Goal: Task Accomplishment & Management: Manage account settings

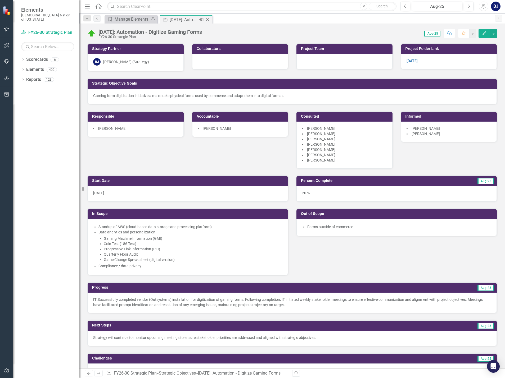
click at [208, 19] on icon at bounding box center [207, 19] width 3 height 3
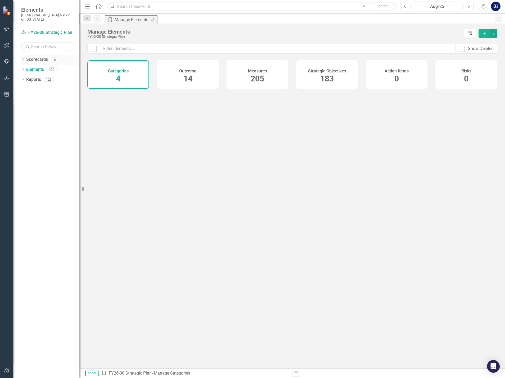
click at [26, 57] on link "Scorecards" at bounding box center [37, 60] width 22 height 6
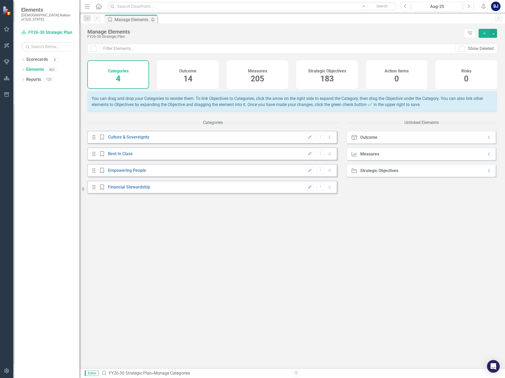
click at [8, 31] on icon "button" at bounding box center [7, 29] width 6 height 4
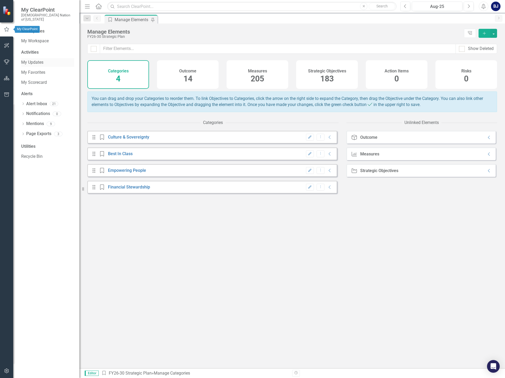
click at [41, 60] on link "My Updates" at bounding box center [47, 63] width 53 height 6
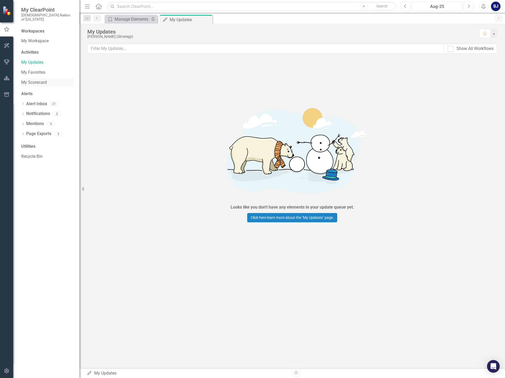
click at [40, 80] on link "My Scorecard" at bounding box center [47, 83] width 53 height 6
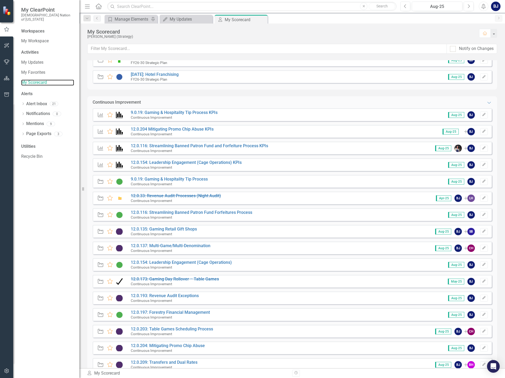
scroll to position [212, 0]
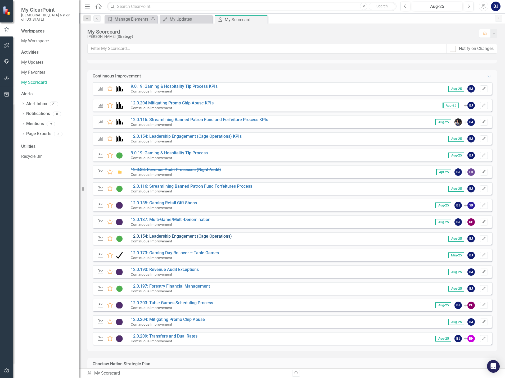
click at [201, 235] on link "12.0.154: Leadership Engagement (Cage Operations)" at bounding box center [181, 236] width 101 height 5
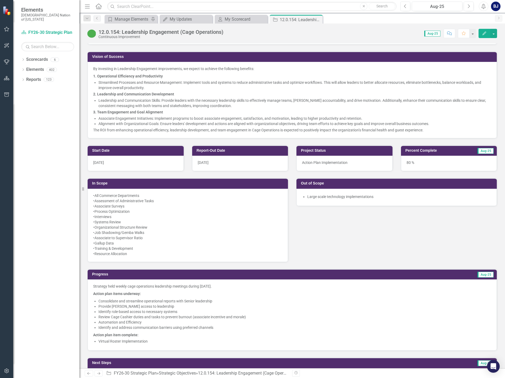
scroll to position [185, 0]
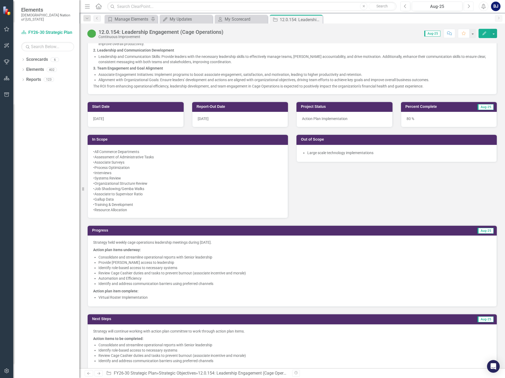
click at [468, 2] on button "Next" at bounding box center [469, 7] width 10 height 10
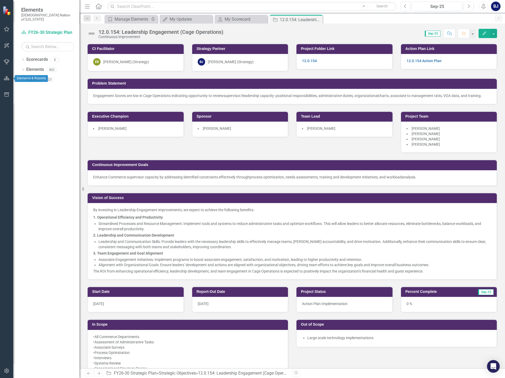
click at [5, 79] on icon "button" at bounding box center [7, 78] width 6 height 4
click at [23, 58] on icon at bounding box center [22, 59] width 1 height 2
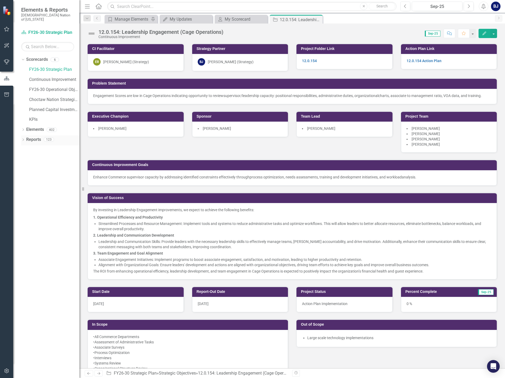
click at [22, 139] on icon "Dropdown" at bounding box center [23, 140] width 4 height 3
click at [25, 188] on icon "Dropdown" at bounding box center [26, 189] width 4 height 3
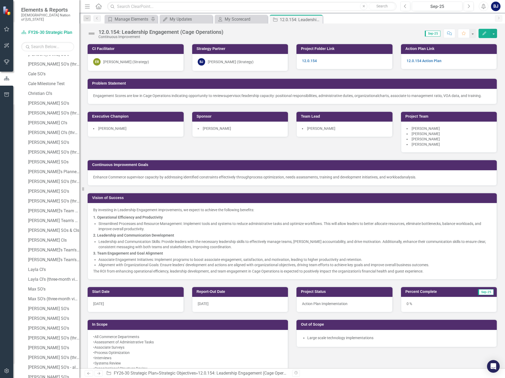
scroll to position [344, 0]
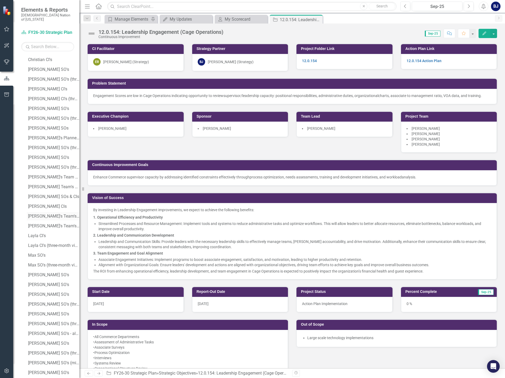
click at [43, 214] on div "[PERSON_NAME]'s Team's SOs FY26-Y31" at bounding box center [53, 216] width 51 height 5
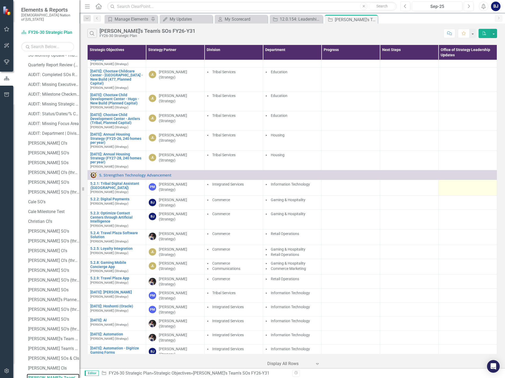
scroll to position [423, 0]
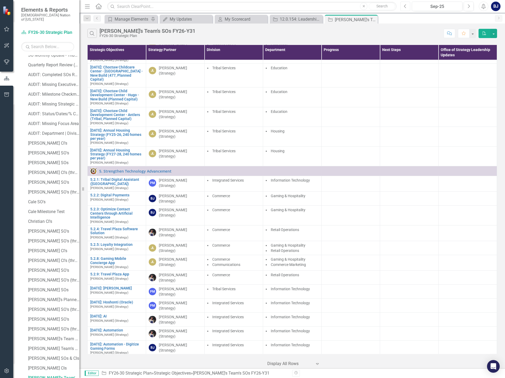
click at [407, 8] on button "Previous" at bounding box center [405, 7] width 10 height 10
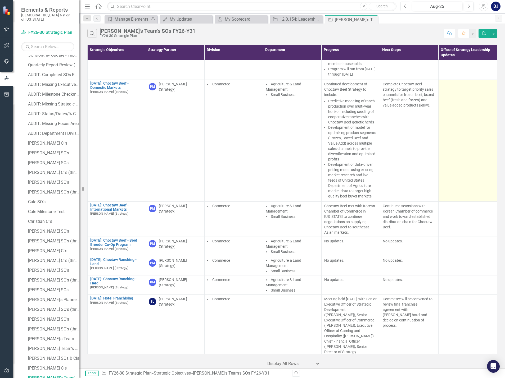
scroll to position [8647, 0]
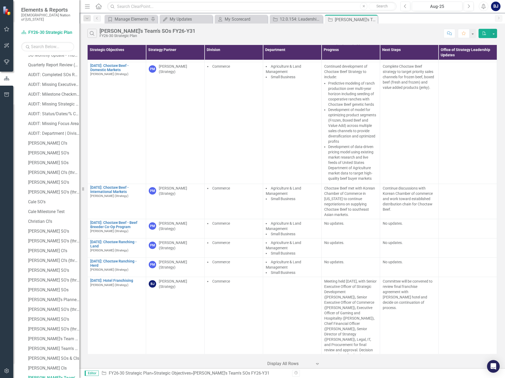
drag, startPoint x: 373, startPoint y: 19, endPoint x: 21, endPoint y: 265, distance: 429.2
click at [0, 0] on icon "Close" at bounding box center [0, 0] width 0 height 0
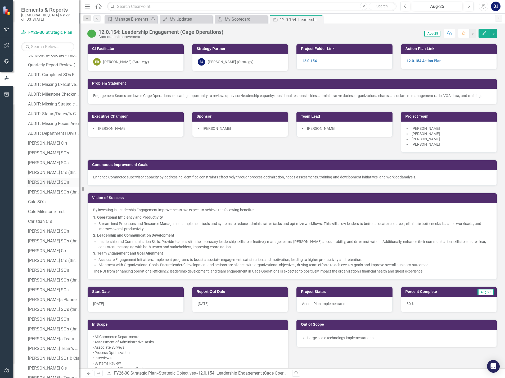
click at [44, 180] on div "[PERSON_NAME] SO's" at bounding box center [53, 182] width 51 height 5
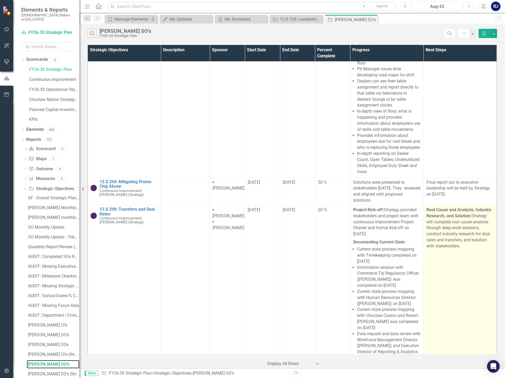
scroll to position [2118, 0]
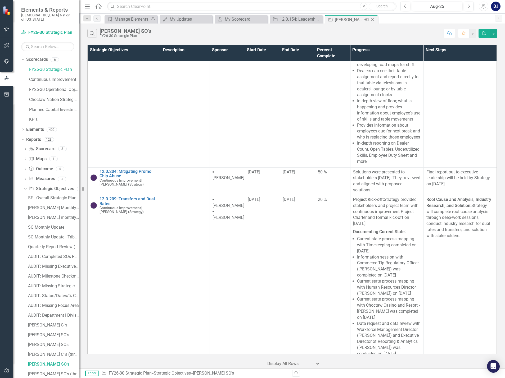
click at [373, 19] on icon "Close" at bounding box center [372, 19] width 5 height 4
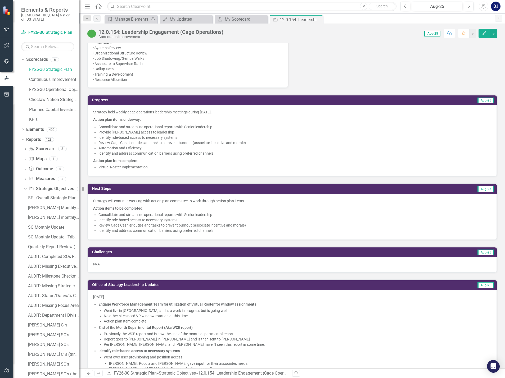
scroll to position [317, 0]
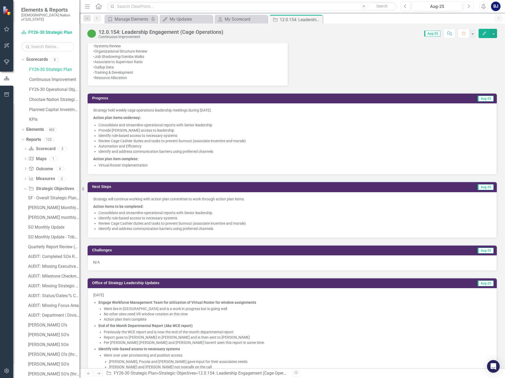
click at [469, 8] on icon "Next" at bounding box center [468, 6] width 3 height 5
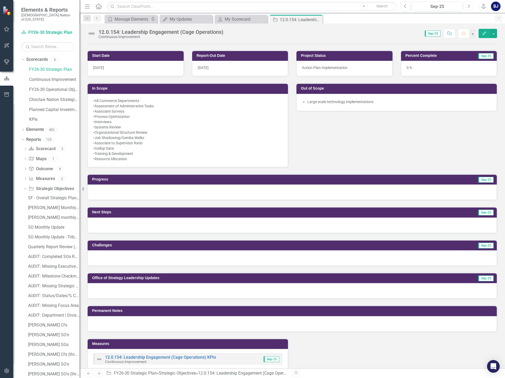
scroll to position [238, 0]
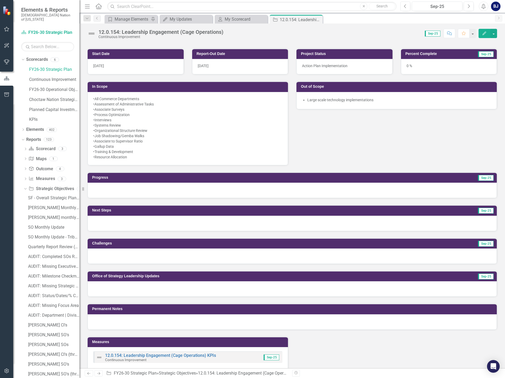
drag, startPoint x: 295, startPoint y: 151, endPoint x: 297, endPoint y: 155, distance: 3.7
click at [296, 151] on div "Start Date 4/16/24 Report-Out Date 11/13/24 In Scope •All Commerce Departments …" at bounding box center [291, 104] width 417 height 124
click at [219, 108] on div "•Associate Surveys" at bounding box center [187, 109] width 189 height 5
click at [405, 6] on icon "Previous" at bounding box center [405, 6] width 3 height 5
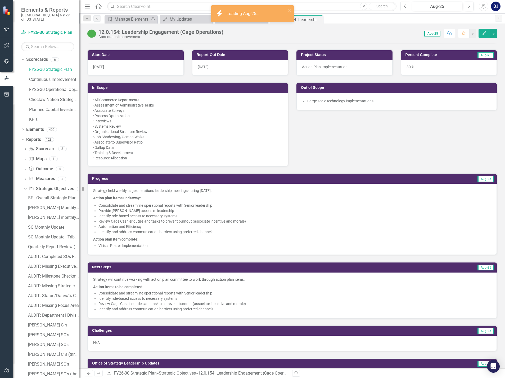
scroll to position [238, 0]
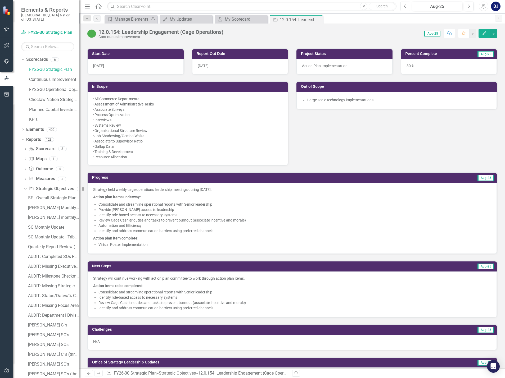
click at [408, 9] on button "Previous" at bounding box center [405, 7] width 10 height 10
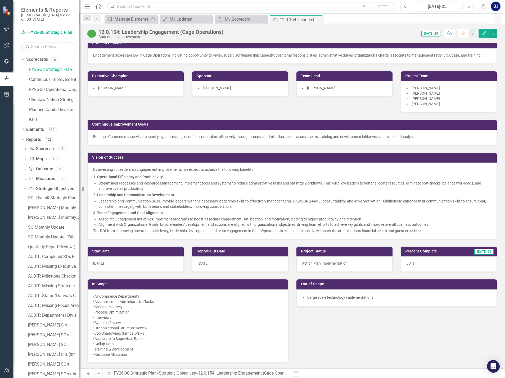
scroll to position [159, 0]
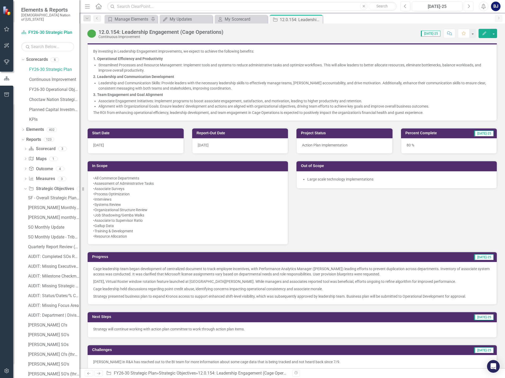
click at [471, 9] on button "Next" at bounding box center [469, 7] width 10 height 10
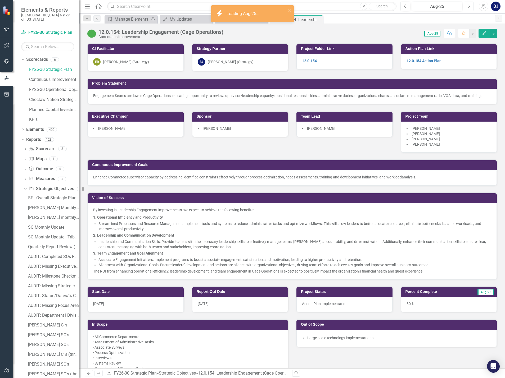
click at [469, 9] on button "Next" at bounding box center [469, 7] width 10 height 10
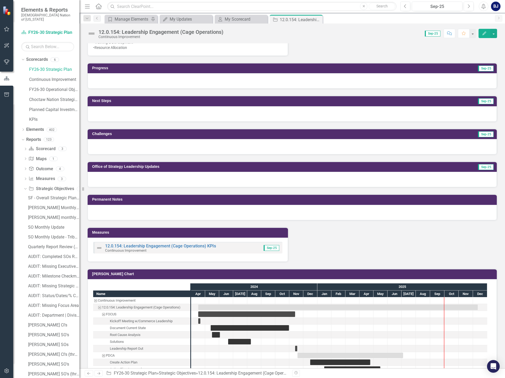
scroll to position [344, 0]
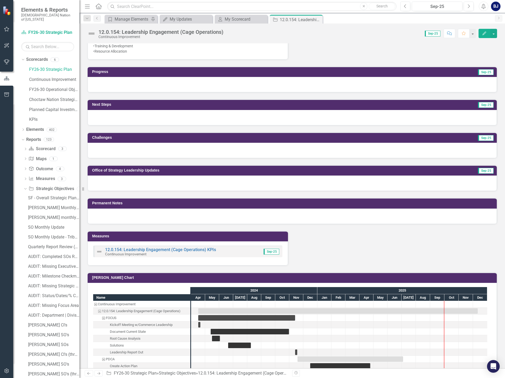
click at [146, 180] on div at bounding box center [292, 183] width 409 height 15
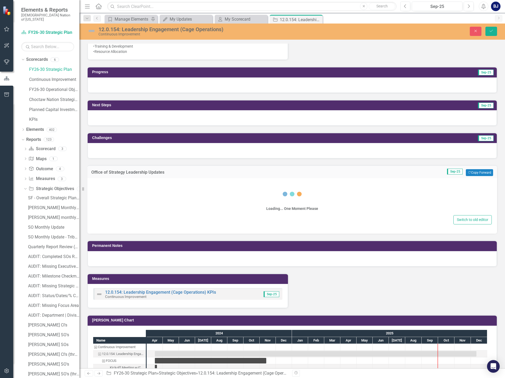
click at [149, 192] on div "Loading... One Moment Please" at bounding box center [292, 198] width 399 height 32
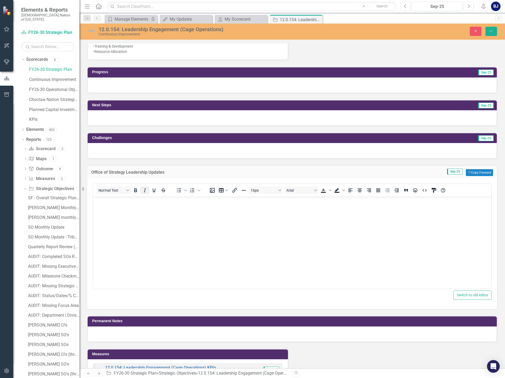
scroll to position [0, 0]
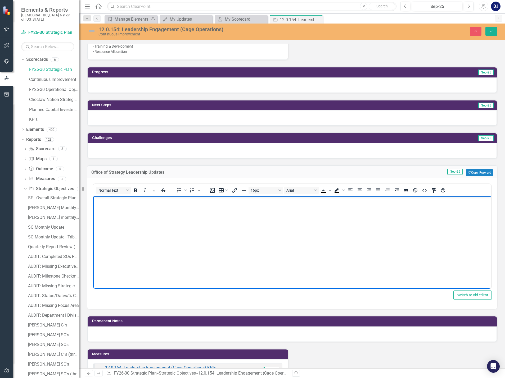
click at [124, 202] on p "Rich Text Area. Press ALT-0 for help." at bounding box center [291, 201] width 395 height 6
click at [98, 202] on p "Rich Text Area. Press ALT-0 for help." at bounding box center [291, 201] width 395 height 6
drag, startPoint x: 110, startPoint y: 201, endPoint x: 88, endPoint y: 201, distance: 22.0
click at [93, 201] on html "9.4.25" at bounding box center [292, 236] width 398 height 79
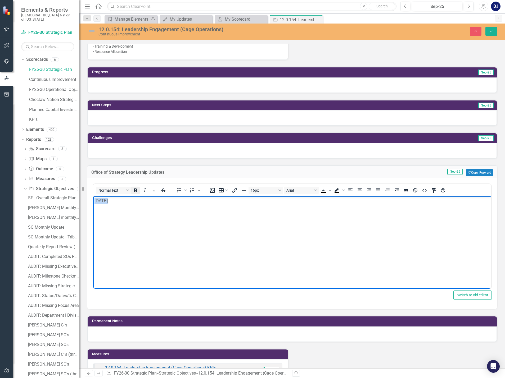
click at [136, 188] on icon "Bold" at bounding box center [135, 190] width 6 height 6
drag, startPoint x: 219, startPoint y: 212, endPoint x: 72, endPoint y: 213, distance: 147.1
click at [93, 213] on html "9.4.25 Create guidelines for balanced associate-to-manager ratios" at bounding box center [292, 236] width 398 height 79
click at [137, 190] on icon "Bold" at bounding box center [135, 190] width 6 height 6
click at [215, 214] on body "9.4.25 Create guidelines for balanced associate-to-manager ratios" at bounding box center [292, 236] width 398 height 79
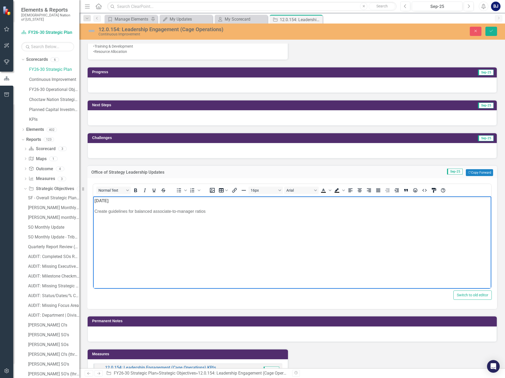
click at [210, 211] on p "Create guidelines for balanced associate-to-manager ratios" at bounding box center [291, 211] width 395 height 6
click at [101, 205] on body "9.4.25 Create guidelines for balanced associate-to-manager ratios" at bounding box center [292, 236] width 398 height 79
click at [94, 209] on body "9.4.25 Create guidelines for balanced associate-to-manager ratios" at bounding box center [292, 236] width 398 height 79
drag, startPoint x: 206, startPoint y: 221, endPoint x: 87, endPoint y: 210, distance: 119.9
click at [93, 210] on html "9.4.25 Act Create guidelines for balanced associate-to-manager ratios" at bounding box center [292, 236] width 398 height 79
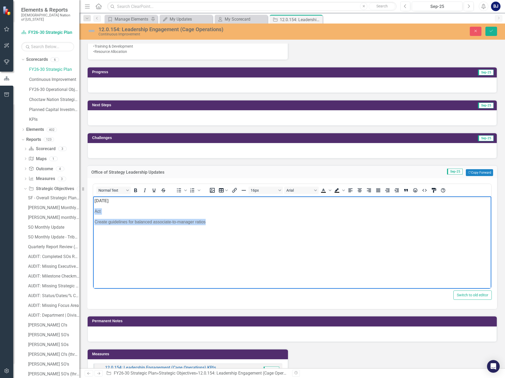
click at [95, 221] on p "Create guidelines for balanced associate-to-manager ratios" at bounding box center [291, 222] width 395 height 6
click at [103, 208] on body "9.4.25 Act Create guidelines for balanced associate-to-manager ratios" at bounding box center [292, 236] width 398 height 79
click at [94, 220] on p "Create guidelines for balanced associate-to-manager ratios" at bounding box center [291, 222] width 395 height 6
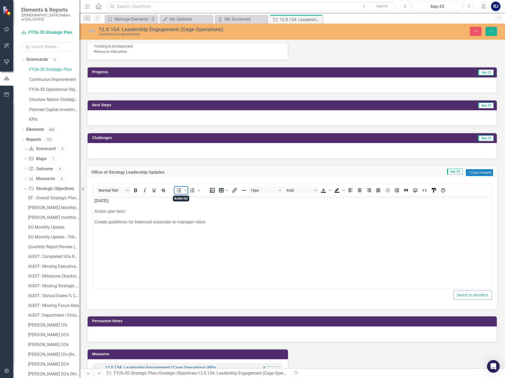
click at [182, 191] on icon "Bullet list" at bounding box center [179, 190] width 6 height 6
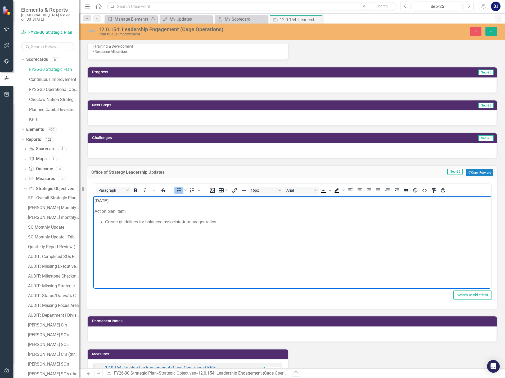
click at [221, 221] on li "Create guidelines for balanced associate-to-manager ratios" at bounding box center [297, 222] width 385 height 6
click at [112, 228] on li "Rich Text Area. Press ALT-0 for help." at bounding box center [297, 228] width 385 height 6
click at [107, 226] on li "Rich Text Area. Press ALT-0 for help." at bounding box center [297, 228] width 385 height 6
click at [120, 230] on li "Rich Text Area. Press ALT-0 for help." at bounding box center [297, 228] width 385 height 6
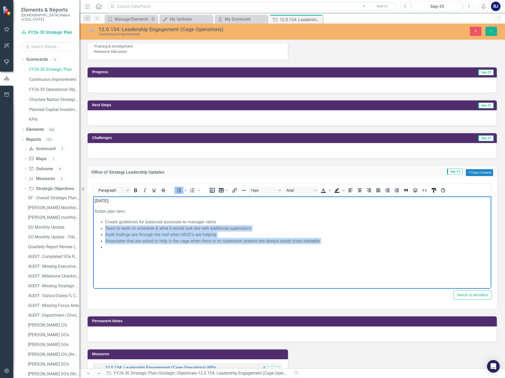
drag, startPoint x: 118, startPoint y: 248, endPoint x: 105, endPoint y: 229, distance: 23.2
click at [105, 229] on ul "Create guidelines for balanced associate-to-manager ratios Team to work on sche…" at bounding box center [291, 235] width 395 height 32
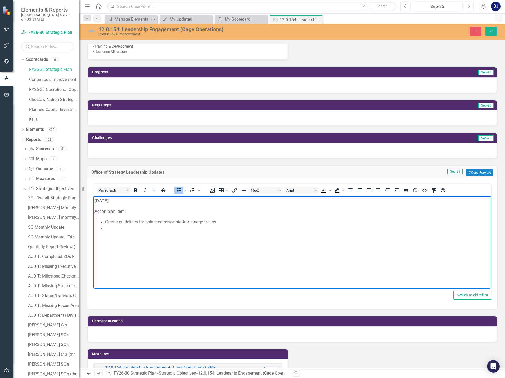
click at [174, 227] on li "Rich Text Area. Press ALT-0 for help." at bounding box center [297, 228] width 385 height 6
click at [224, 235] on body "9.4.25 Action plan item: Create guidelines for balanced associate-to-manager ra…" at bounding box center [292, 236] width 398 height 79
click at [256, 227] on p "Team to work on schedule & what it would look like with additional supervisors" at bounding box center [297, 228] width 385 height 6
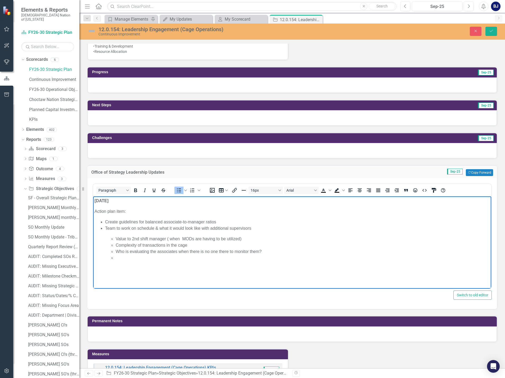
click at [120, 259] on li "Rich Text Area. Press ALT-0 for help." at bounding box center [303, 258] width 374 height 6
drag, startPoint x: 139, startPoint y: 257, endPoint x: 169, endPoint y: 257, distance: 29.6
click at [169, 257] on p "Audit findings are through the roof when MOD's are helping" at bounding box center [297, 258] width 385 height 6
click at [206, 256] on p "Audit findings are higher when MOD's are helping" at bounding box center [297, 258] width 385 height 6
click at [109, 267] on li "Rich Text Area. Press ALT-0 for help." at bounding box center [297, 269] width 385 height 6
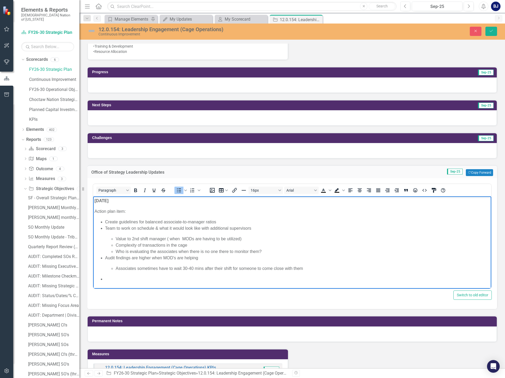
click at [107, 277] on li "Rich Text Area. Press ALT-0 for help." at bounding box center [297, 279] width 385 height 6
click at [138, 283] on li "Rich Text Area. Press ALT-0 for help." at bounding box center [297, 286] width 385 height 6
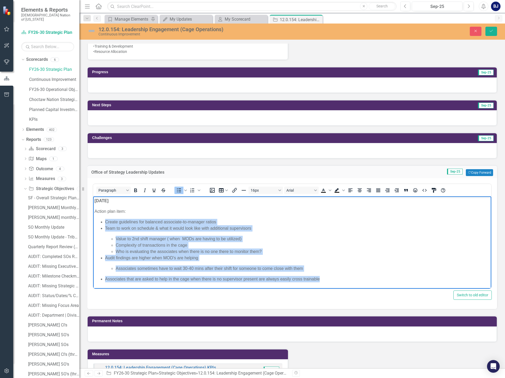
drag, startPoint x: 329, startPoint y: 275, endPoint x: 97, endPoint y: 223, distance: 238.6
click at [97, 223] on ul "Create guidelines for balanced associate-to-manager ratios Team to work on sche…" at bounding box center [291, 250] width 395 height 63
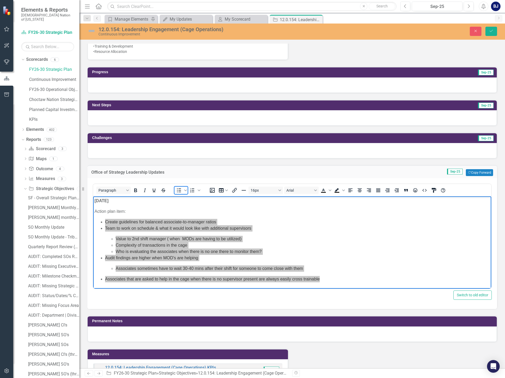
click at [179, 193] on icon "Bullet list" at bounding box center [179, 190] width 6 height 6
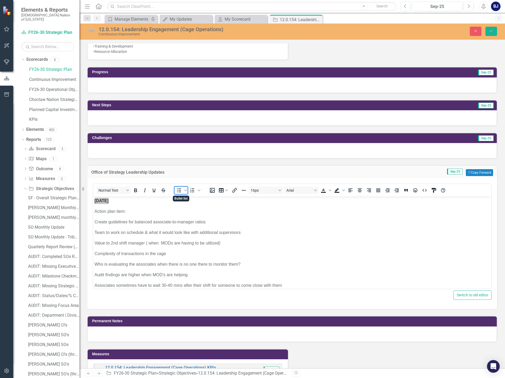
click at [179, 193] on icon "Bullet list" at bounding box center [179, 190] width 6 height 6
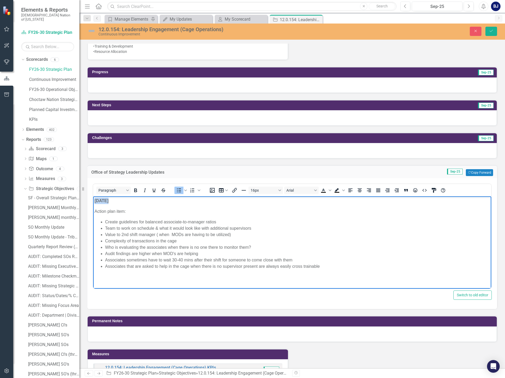
click at [105, 228] on ul "Create guidelines for balanced associate-to-manager ratios Team to work on sche…" at bounding box center [291, 244] width 395 height 51
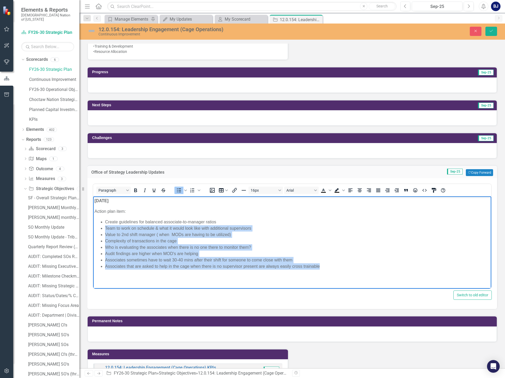
drag, startPoint x: 105, startPoint y: 228, endPoint x: 326, endPoint y: 268, distance: 225.2
click at [326, 268] on ul "Create guidelines for balanced associate-to-manager ratios Team to work on sche…" at bounding box center [291, 244] width 395 height 51
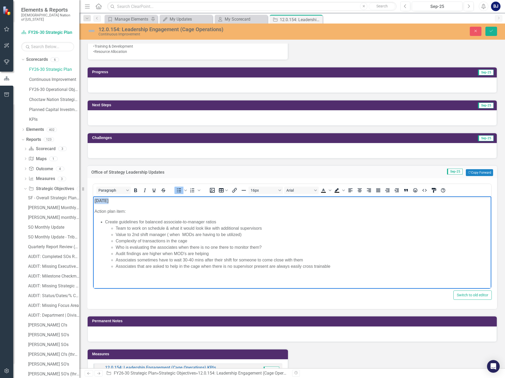
click at [122, 237] on li "Value to 2nd shift manager ( when MODs are having to be utilized)" at bounding box center [303, 235] width 374 height 6
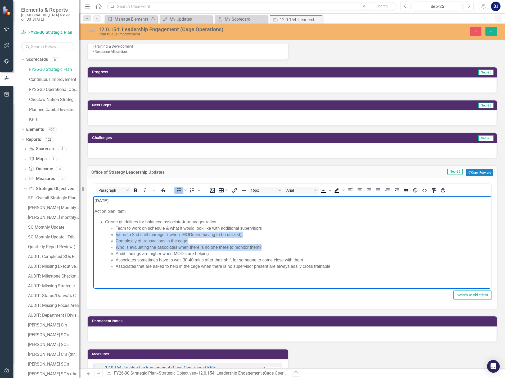
drag, startPoint x: 115, startPoint y: 232, endPoint x: 263, endPoint y: 247, distance: 149.2
click at [263, 247] on ul "Team to work on schedule & what it would look like with additional supervisors …" at bounding box center [297, 247] width 385 height 44
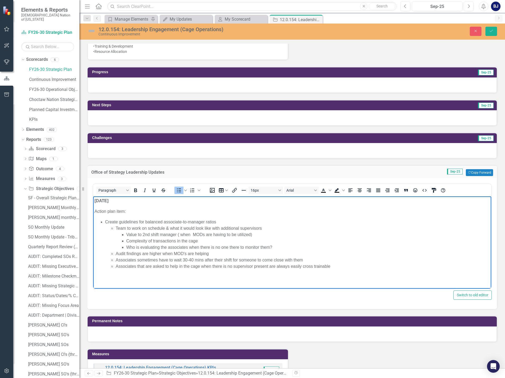
click at [115, 260] on ul "Team to work on schedule & what it would look like with additional supervisors …" at bounding box center [297, 247] width 385 height 44
click at [344, 273] on body "9.4.25 Action plan item: Create guidelines for balanced associate-to-manager ra…" at bounding box center [292, 236] width 398 height 79
click at [490, 33] on icon "Save" at bounding box center [491, 31] width 5 height 4
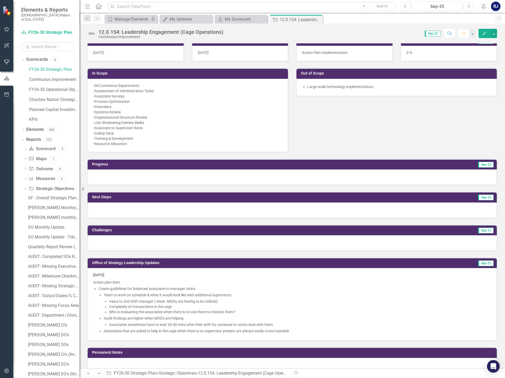
scroll to position [370, 0]
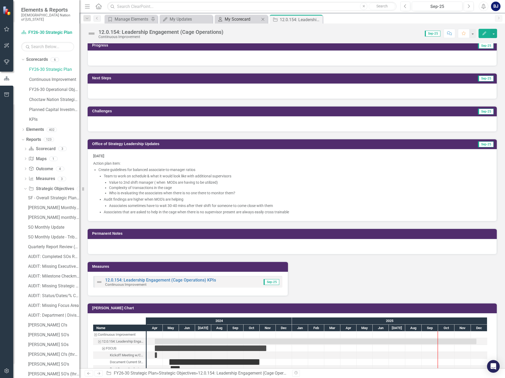
click at [230, 20] on div "My Scorecard" at bounding box center [242, 19] width 35 height 7
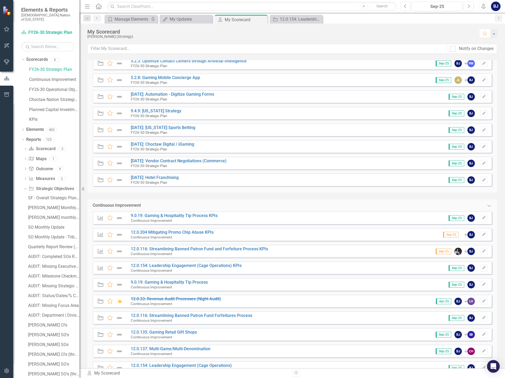
scroll to position [106, 0]
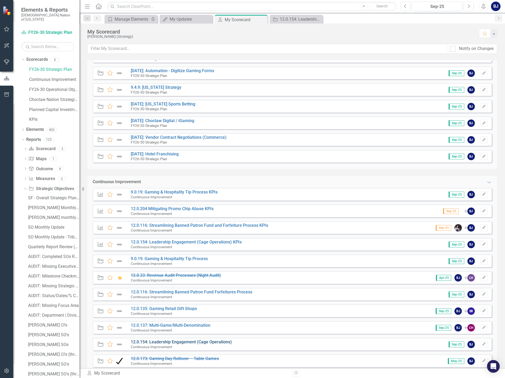
click at [178, 343] on link "12.0.154: Leadership Engagement (Cage Operations)" at bounding box center [181, 342] width 101 height 5
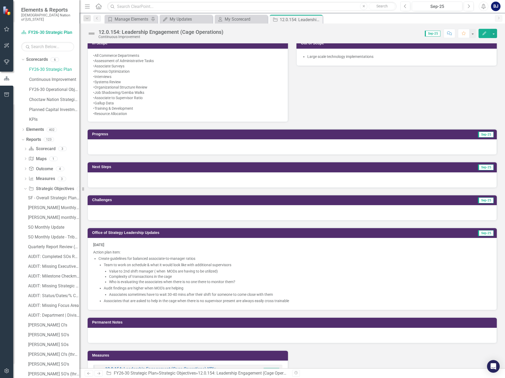
scroll to position [291, 0]
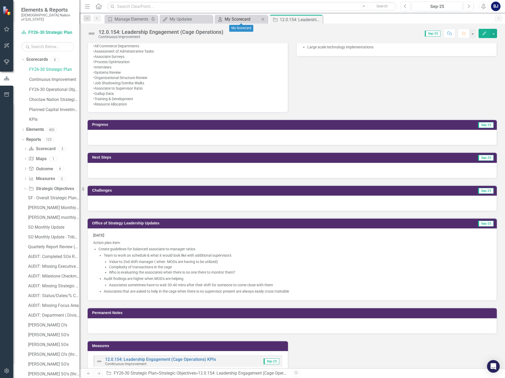
click at [231, 20] on div "My Scorecard" at bounding box center [242, 19] width 35 height 7
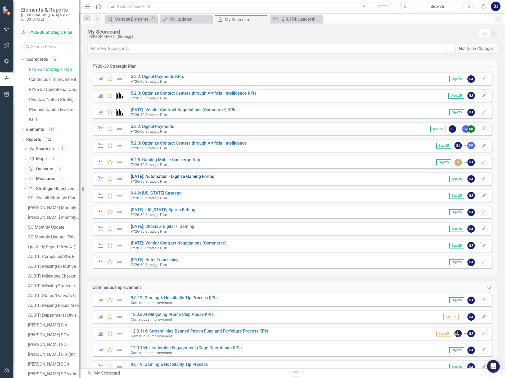
click at [171, 178] on link "[DATE]: Automation - Digitize Gaming Forms" at bounding box center [172, 176] width 83 height 5
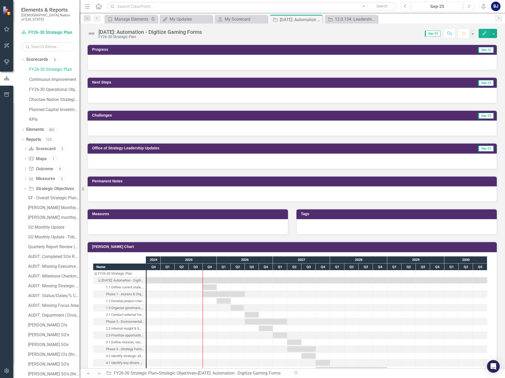
scroll to position [239, 0]
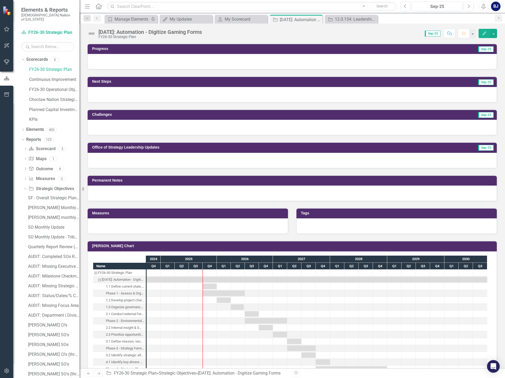
click at [170, 161] on div at bounding box center [292, 160] width 409 height 15
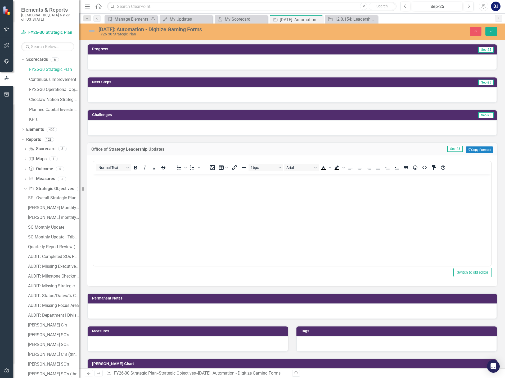
scroll to position [0, 0]
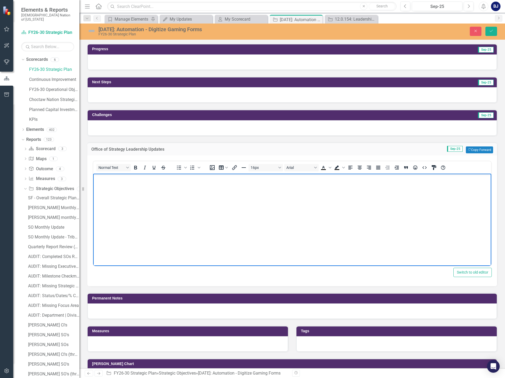
click at [130, 175] on p "Rich Text Area. Press ALT-0 for help." at bounding box center [291, 178] width 395 height 6
drag, startPoint x: 130, startPoint y: 175, endPoint x: 100, endPoint y: 176, distance: 30.4
click at [93, 177] on html "9.4.25" at bounding box center [292, 213] width 398 height 79
click at [137, 169] on icon "Bold" at bounding box center [135, 168] width 6 height 6
click at [122, 179] on p "9.4.25" at bounding box center [291, 178] width 395 height 6
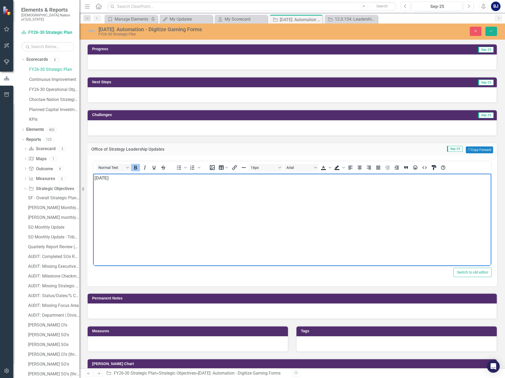
click at [135, 165] on icon "Bold" at bounding box center [135, 168] width 6 height 6
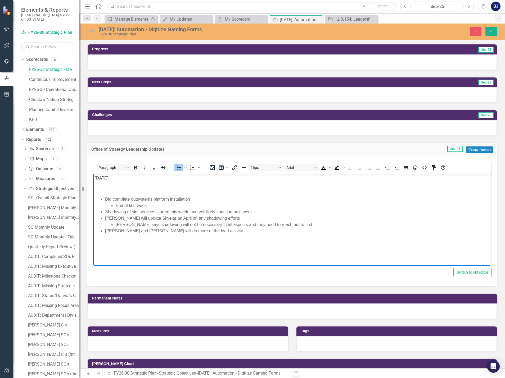
click at [119, 188] on p "﻿" at bounding box center [291, 188] width 395 height 6
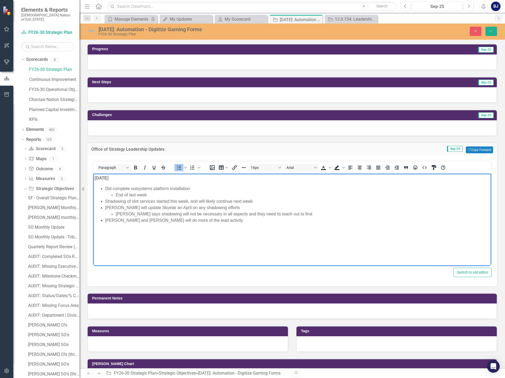
click at [194, 215] on li "Skyelar says shadowing will not be necessary in all aspects and they need to re…" at bounding box center [303, 214] width 374 height 6
drag, startPoint x: 111, startPoint y: 187, endPoint x: 105, endPoint y: 187, distance: 6.1
click at [105, 187] on li "Did complete outsystems platform installation" at bounding box center [297, 188] width 385 height 6
click at [152, 196] on li "End of last week" at bounding box center [303, 195] width 374 height 6
click at [208, 220] on li "Ty and Sam will do more of the lead activity" at bounding box center [297, 220] width 385 height 6
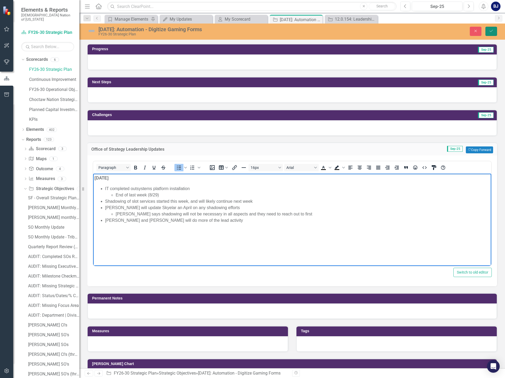
click at [493, 33] on icon "Save" at bounding box center [491, 31] width 5 height 4
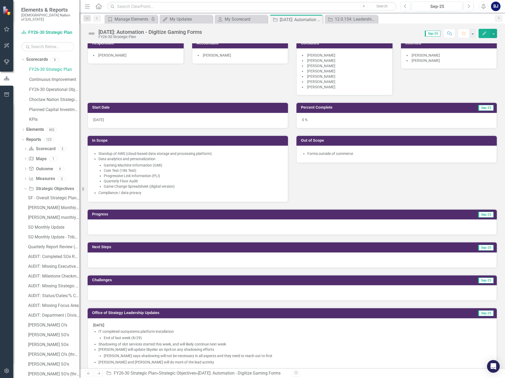
scroll to position [159, 0]
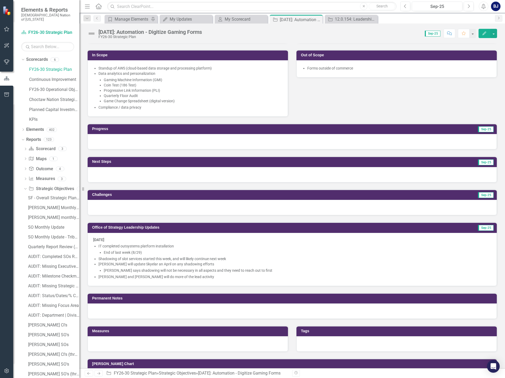
click at [261, 276] on li "Ty and Sam will do more of the lead activity" at bounding box center [294, 276] width 393 height 5
click at [242, 272] on li "Skyelar says shadowing will not be necessary in all aspects and they need to re…" at bounding box center [297, 270] width 387 height 5
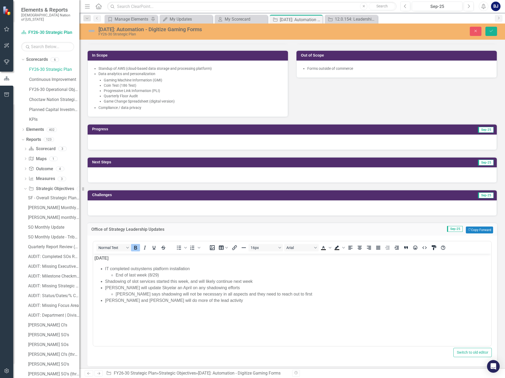
scroll to position [0, 0]
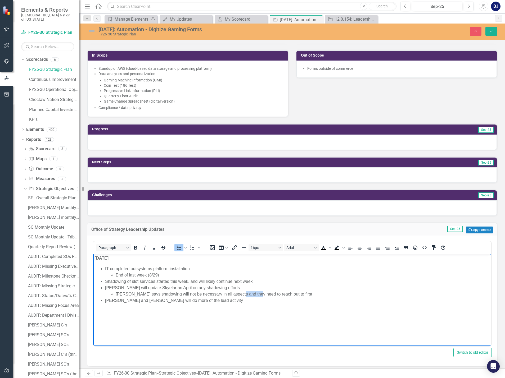
drag, startPoint x: 255, startPoint y: 293, endPoint x: 237, endPoint y: 293, distance: 18.0
click at [237, 293] on li "Skyelar says shadowing will not be necessary in all aspects and they need to re…" at bounding box center [303, 294] width 374 height 6
click at [487, 34] on button "Save" at bounding box center [491, 31] width 12 height 9
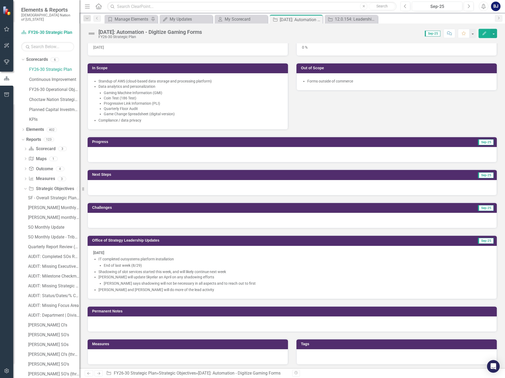
scroll to position [159, 0]
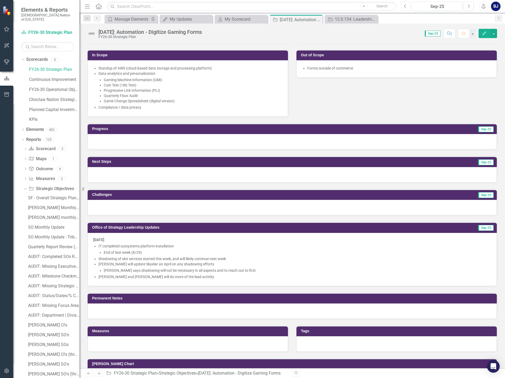
click at [404, 3] on button "Previous" at bounding box center [405, 7] width 10 height 10
click at [223, 18] on link "My Scorecard My Scorecard" at bounding box center [238, 19] width 44 height 7
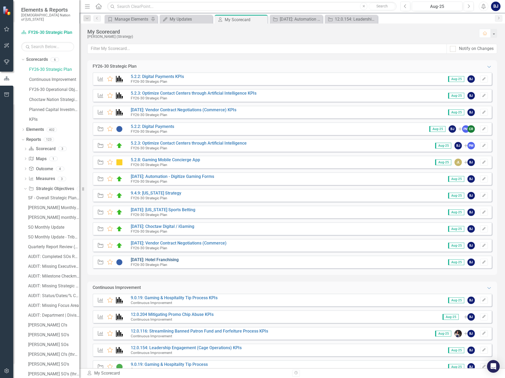
click at [153, 260] on link "[DATE]: Hotel Franchising" at bounding box center [155, 259] width 48 height 5
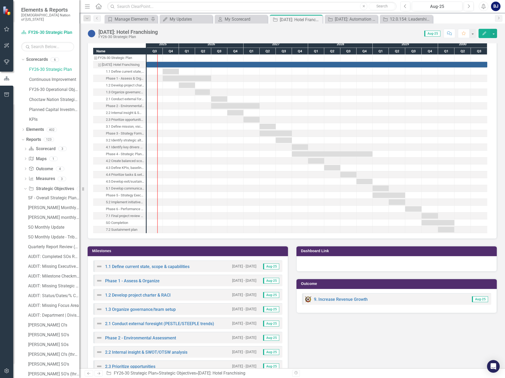
scroll to position [180, 0]
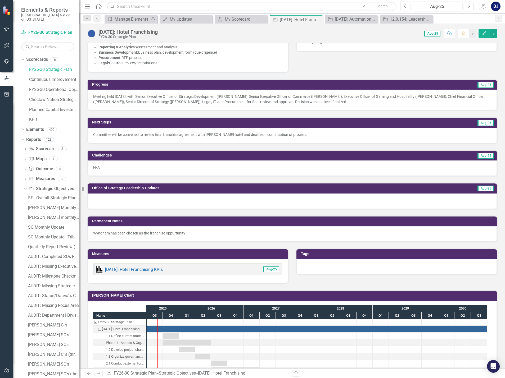
click at [144, 134] on p "Committee will be convened to review final franchise agreement with Wyndham hot…" at bounding box center [292, 134] width 398 height 5
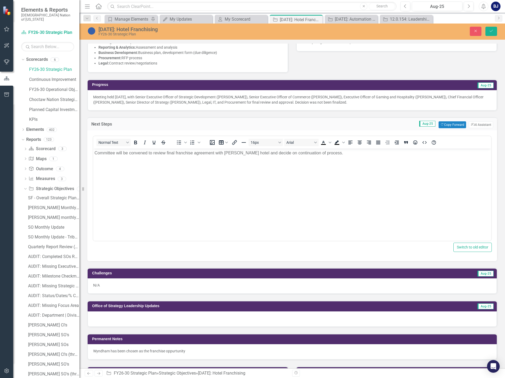
scroll to position [0, 0]
click at [308, 97] on p "Meeting held August 19, 2025, with Senior Executive Officer of Strategic Develo…" at bounding box center [292, 99] width 398 height 11
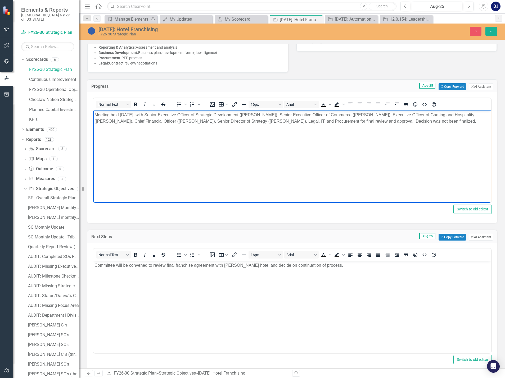
drag, startPoint x: 446, startPoint y: 120, endPoint x: 169, endPoint y: 222, distance: 294.7
click at [93, 111] on html "Meeting held August 19, 2025, with Senior Executive Officer of Strategic Develo…" at bounding box center [292, 150] width 398 height 79
copy p "Meeting held August 19, 2025, with Senior Executive Officer of Strategic Develo…"
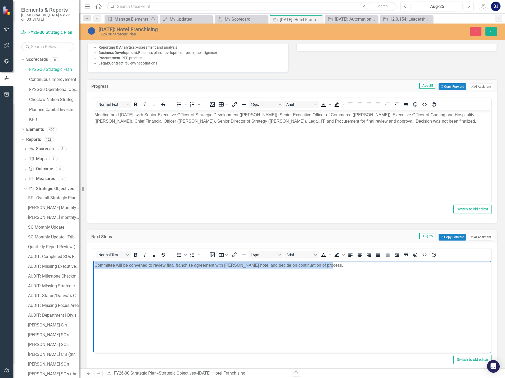
drag, startPoint x: 325, startPoint y: 265, endPoint x: 159, endPoint y: 525, distance: 308.4
click at [93, 264] on html "Committee will be convened to review final franchise agreement with Wyndham hot…" at bounding box center [292, 300] width 398 height 79
copy p "Committee will be convened to review final franchise agreement with Wyndham hot…"
click at [476, 29] on icon "Close" at bounding box center [475, 31] width 5 height 4
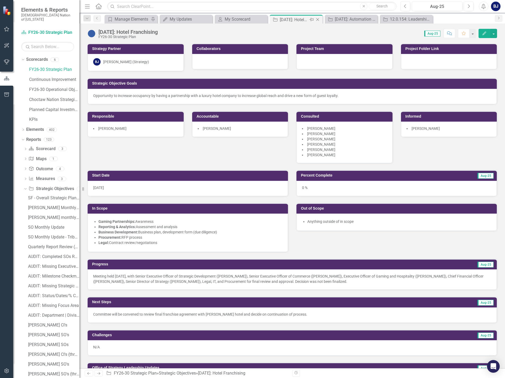
click at [318, 20] on icon "Close" at bounding box center [317, 19] width 5 height 4
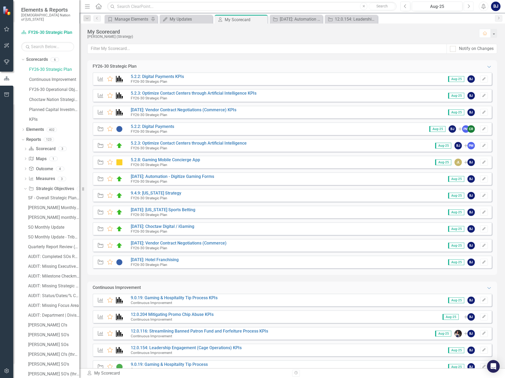
click at [468, 6] on icon "Next" at bounding box center [468, 6] width 3 height 5
click at [211, 143] on link "5.2.3: Optimize Contact Centers through Artificial Intelligence" at bounding box center [189, 143] width 116 height 5
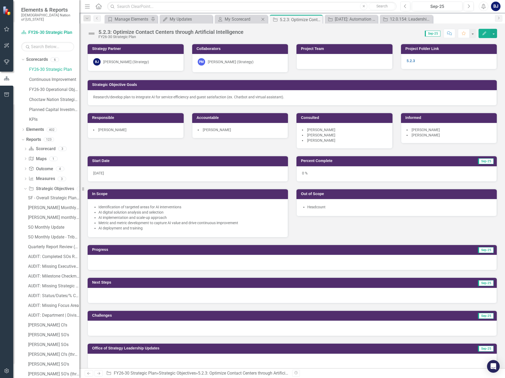
click at [234, 15] on div "My Scorecard My Scorecard Close" at bounding box center [241, 19] width 53 height 9
click at [236, 18] on div "My Scorecard" at bounding box center [242, 19] width 35 height 7
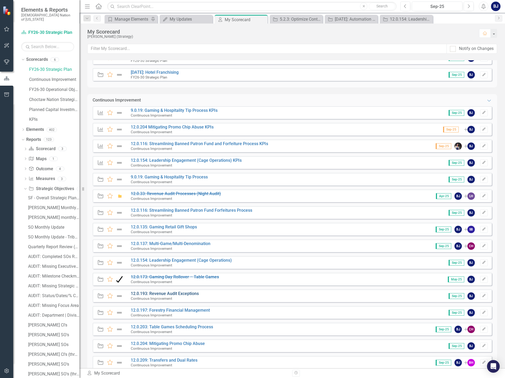
scroll to position [212, 0]
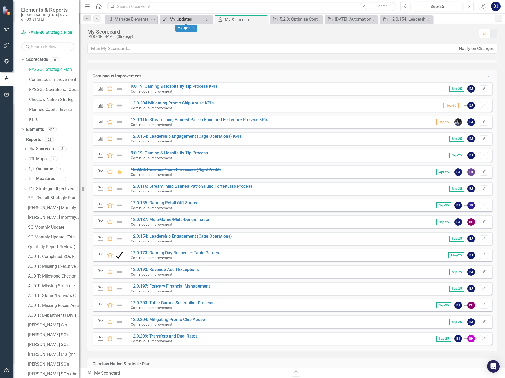
click at [189, 18] on div "My Updates" at bounding box center [187, 19] width 35 height 7
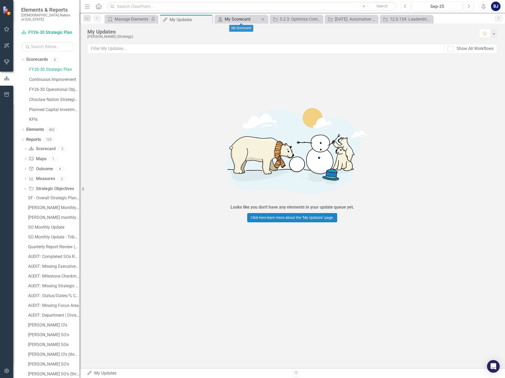
click at [223, 20] on icon "My Scorecard" at bounding box center [219, 19] width 5 height 4
